Goal: Task Accomplishment & Management: Manage account settings

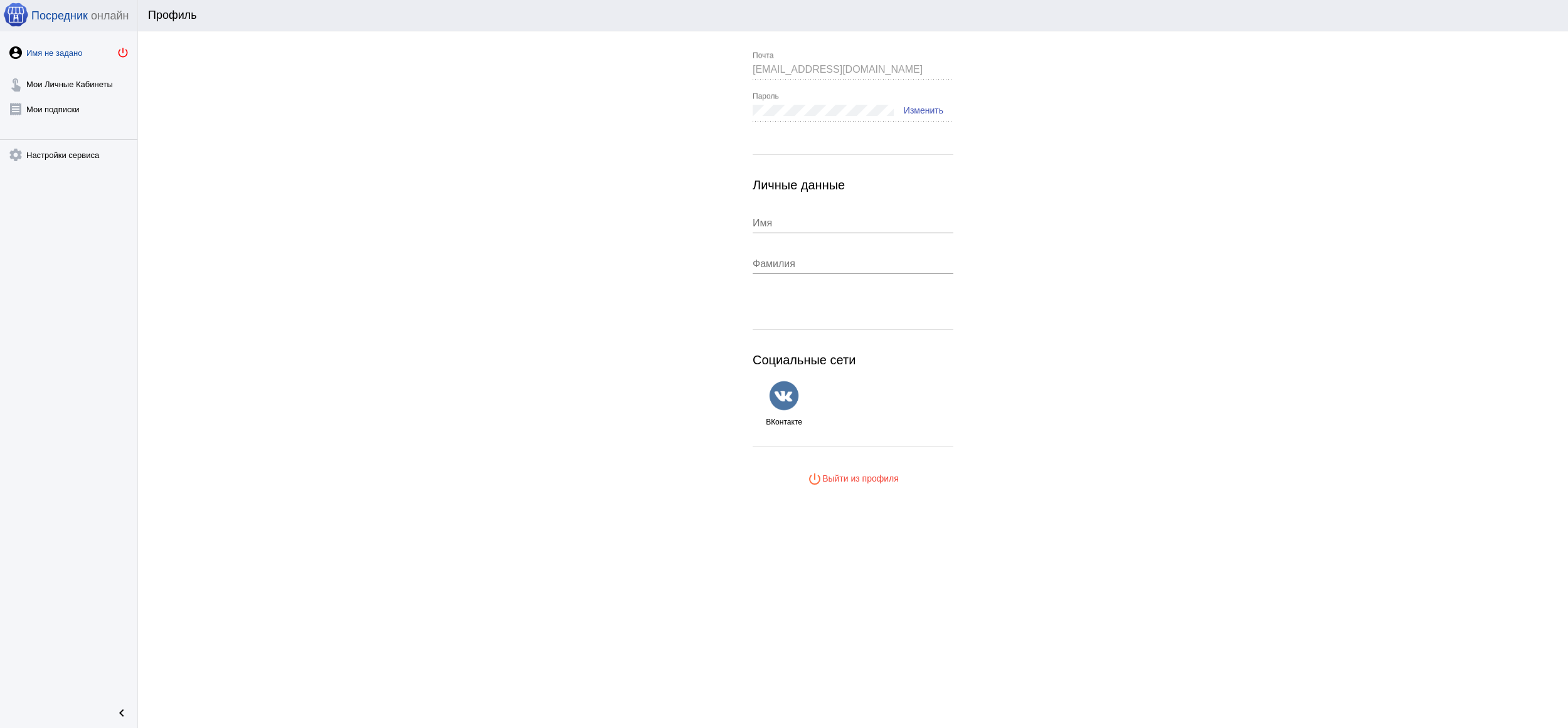
click at [122, 51] on mat-icon "power_settings_new" at bounding box center [122, 52] width 13 height 13
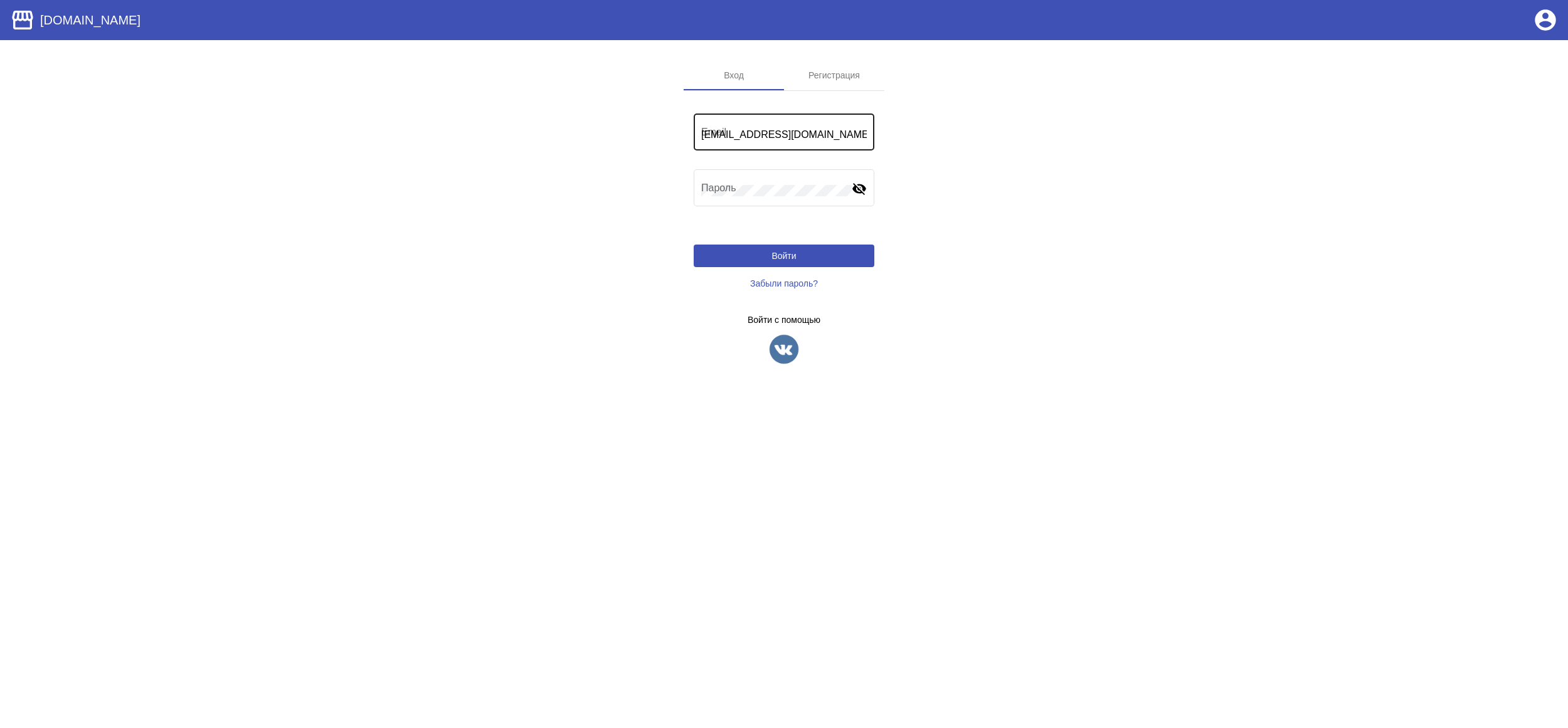
click at [755, 125] on div "rogacheva_tanechka@mail.ru Email" at bounding box center [784, 130] width 166 height 40
click at [781, 136] on input "rogacheva_tanechka@mail.ru" at bounding box center [784, 134] width 166 height 11
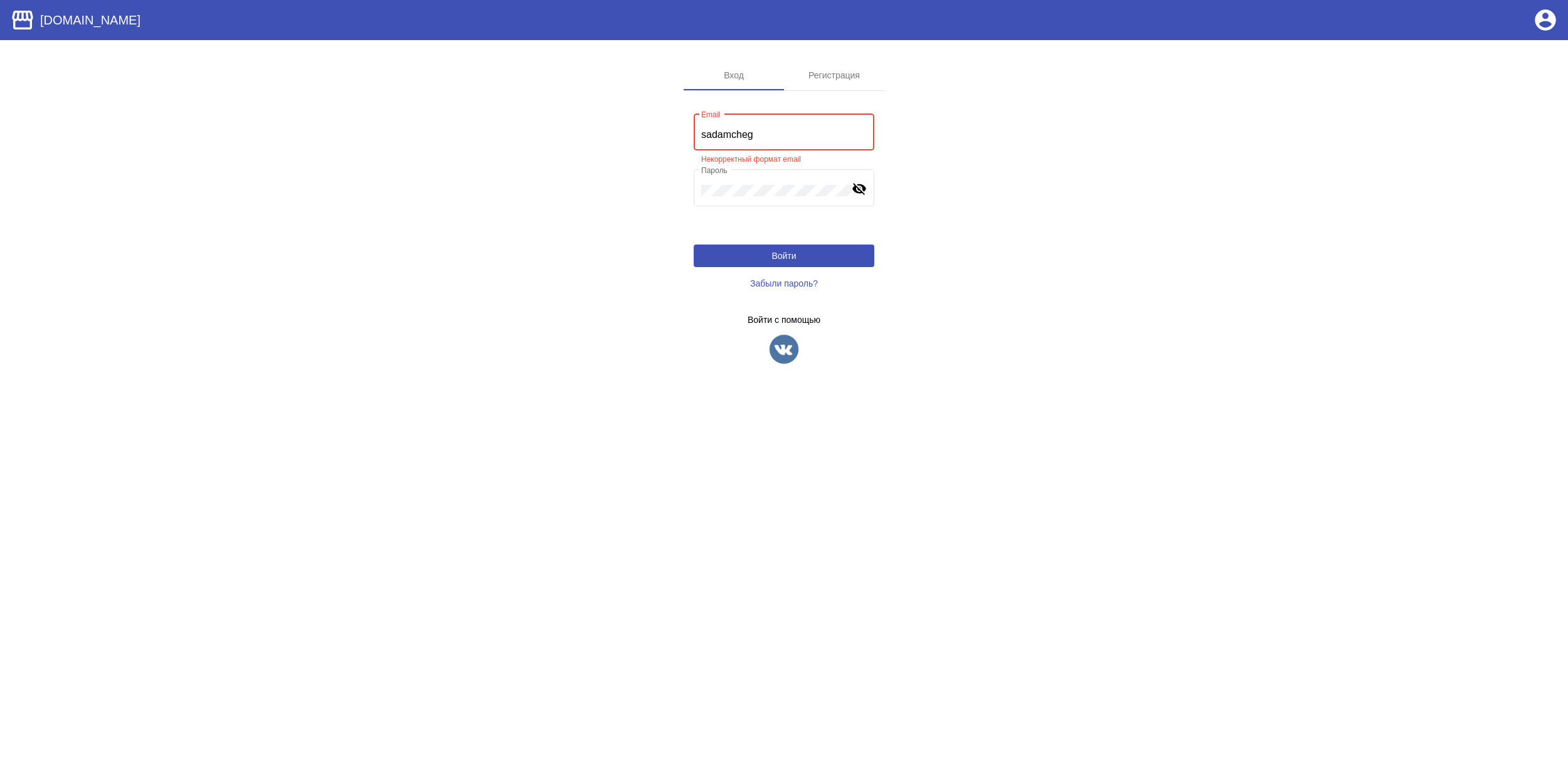
click at [769, 133] on input "sadamcheg" at bounding box center [784, 134] width 166 height 11
click at [805, 134] on input "sadamcheg" at bounding box center [784, 134] width 166 height 11
type input "[EMAIL_ADDRESS][DOMAIN_NAME]"
click at [798, 262] on button "Войти" at bounding box center [784, 256] width 181 height 22
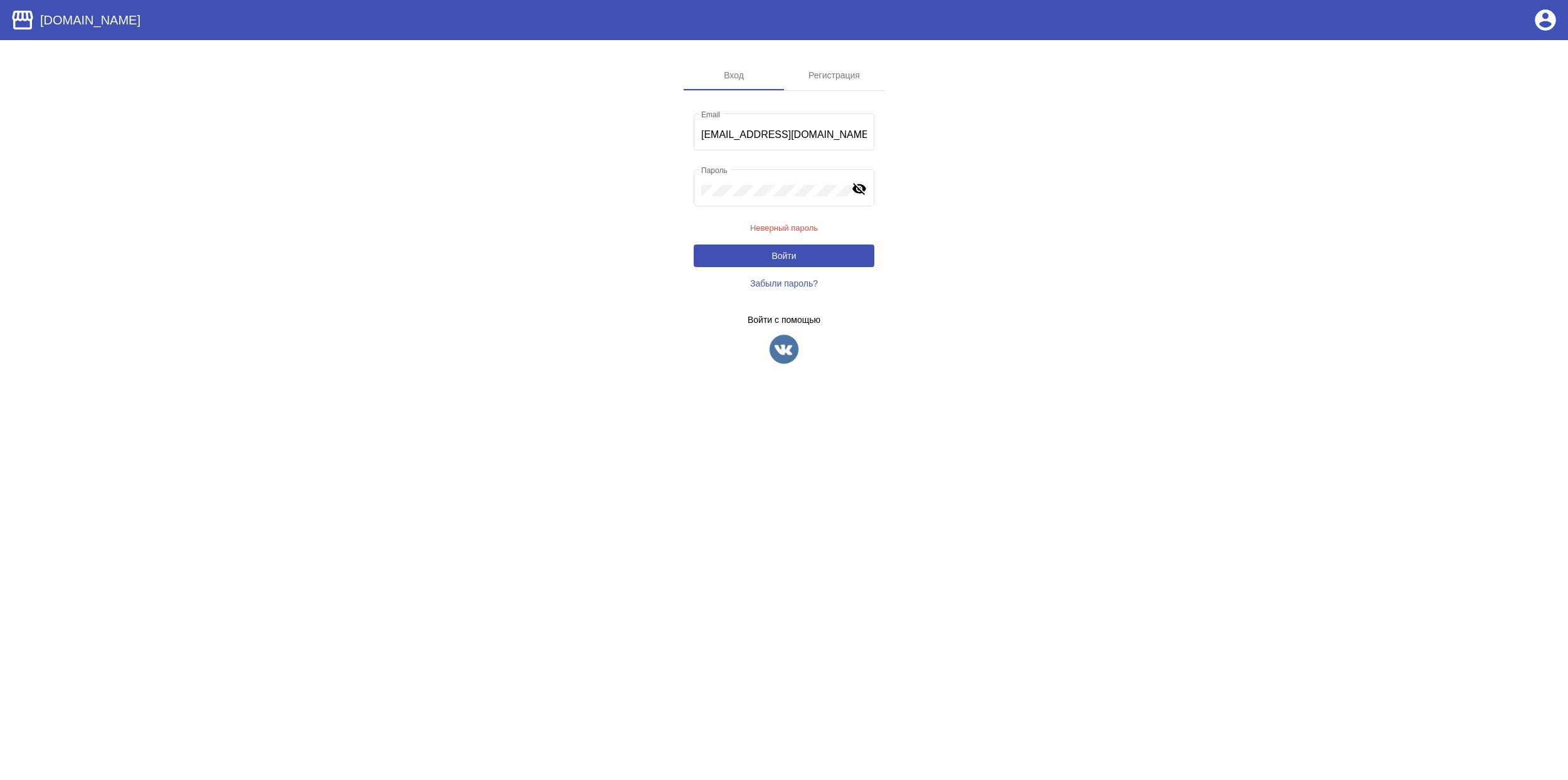
click at [780, 285] on span "Забыли пароль?" at bounding box center [784, 283] width 68 height 10
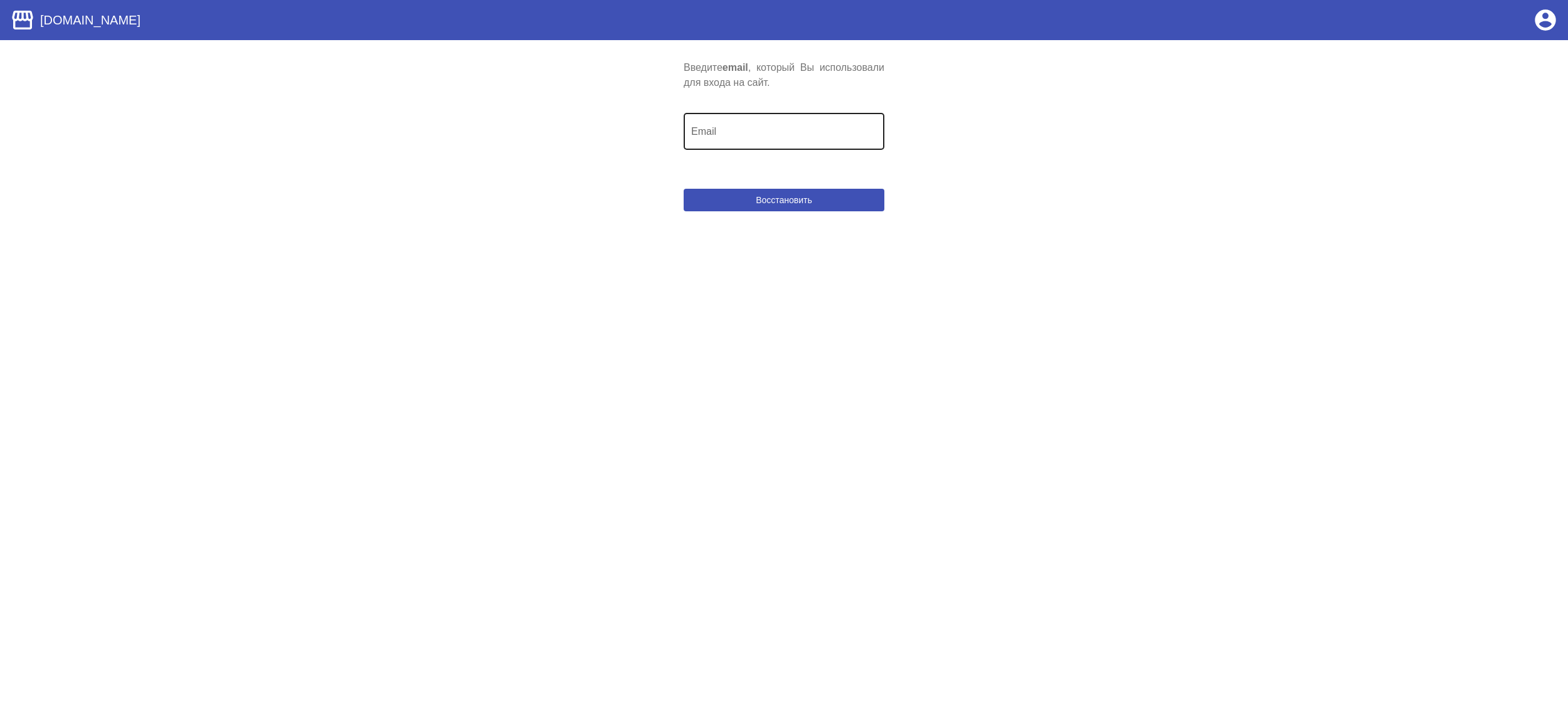
click at [783, 136] on input "Email" at bounding box center [783, 133] width 185 height 11
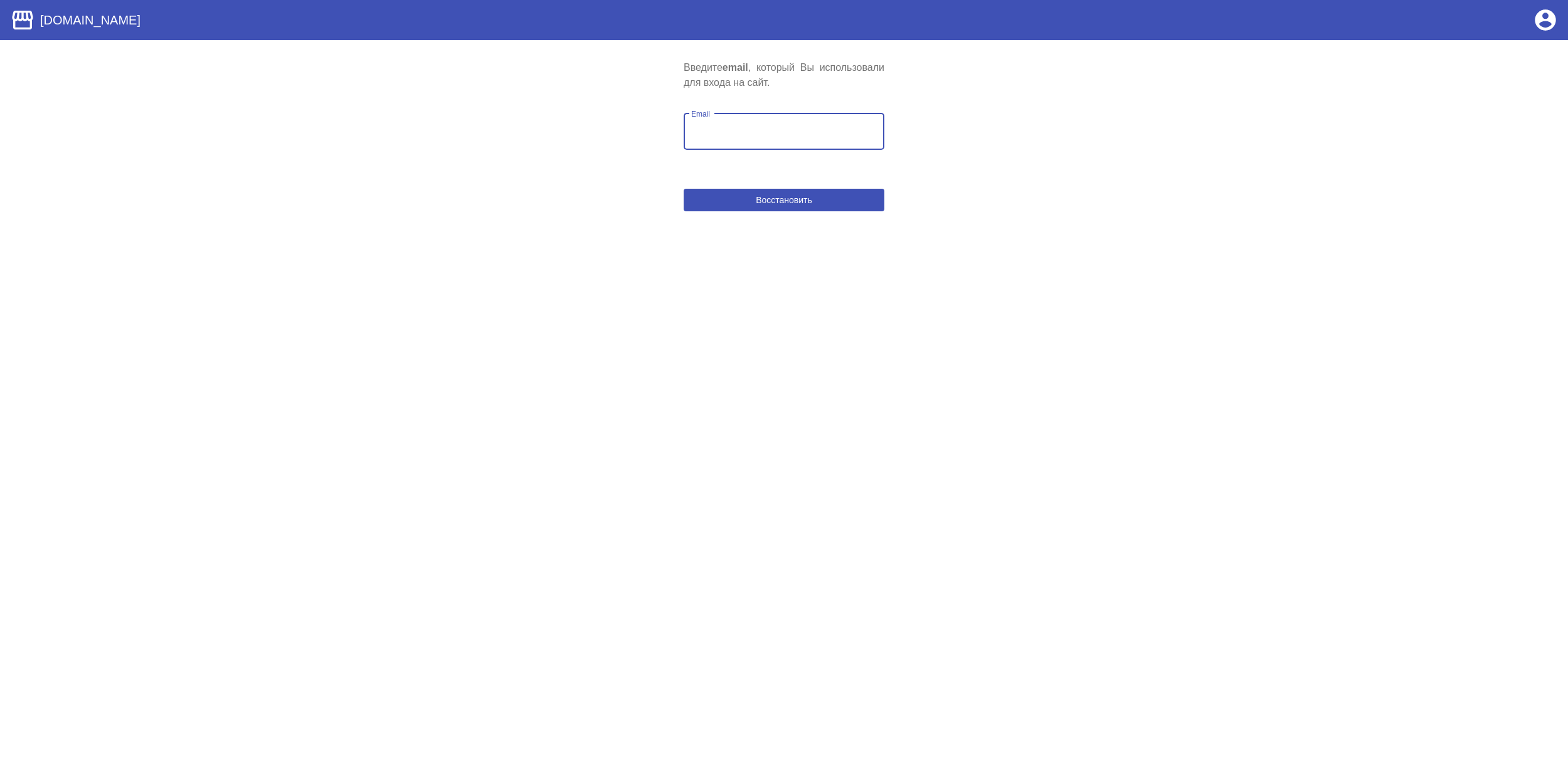
click at [736, 129] on input "Email" at bounding box center [783, 134] width 185 height 11
type input "[EMAIL_ADDRESS][DOMAIN_NAME]"
click at [770, 202] on span "Восстановить" at bounding box center [783, 200] width 56 height 10
